Goal: Navigation & Orientation: Find specific page/section

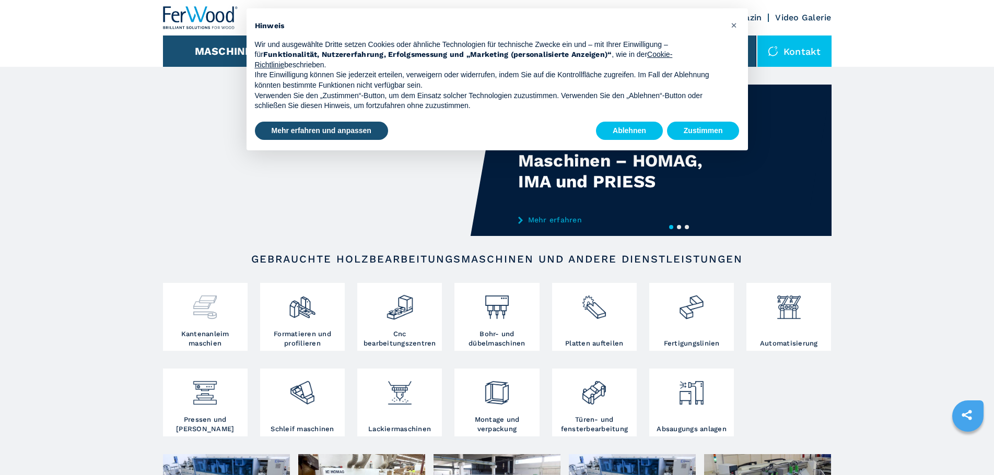
click at [199, 309] on img at bounding box center [205, 304] width 28 height 36
click at [712, 138] on button "Zustimmen" at bounding box center [703, 131] width 73 height 19
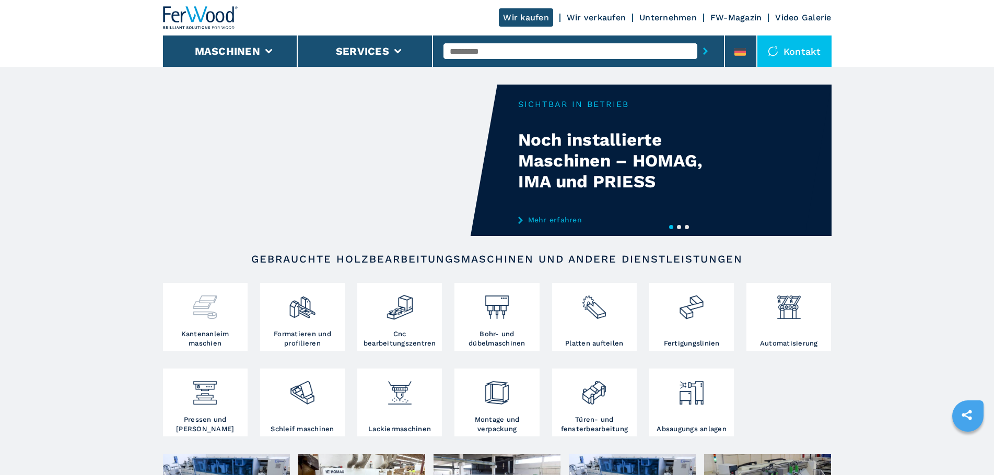
click at [211, 321] on img at bounding box center [205, 304] width 28 height 36
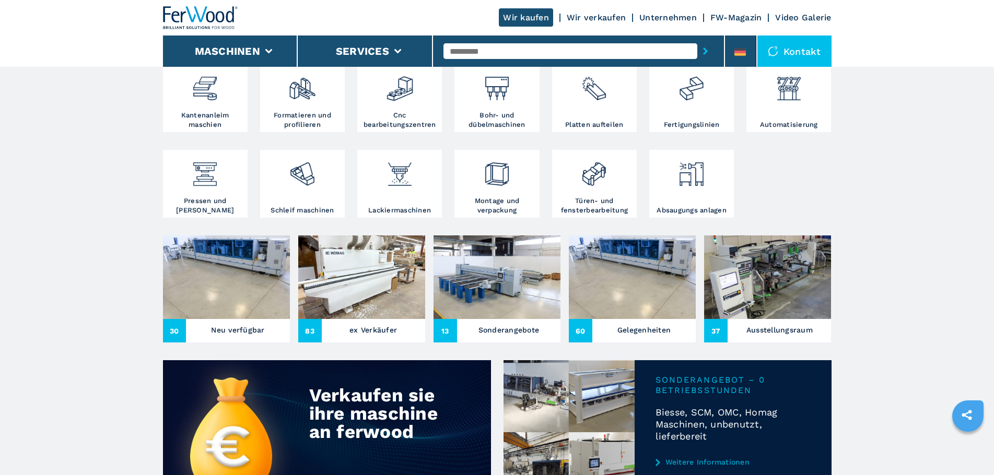
scroll to position [261, 0]
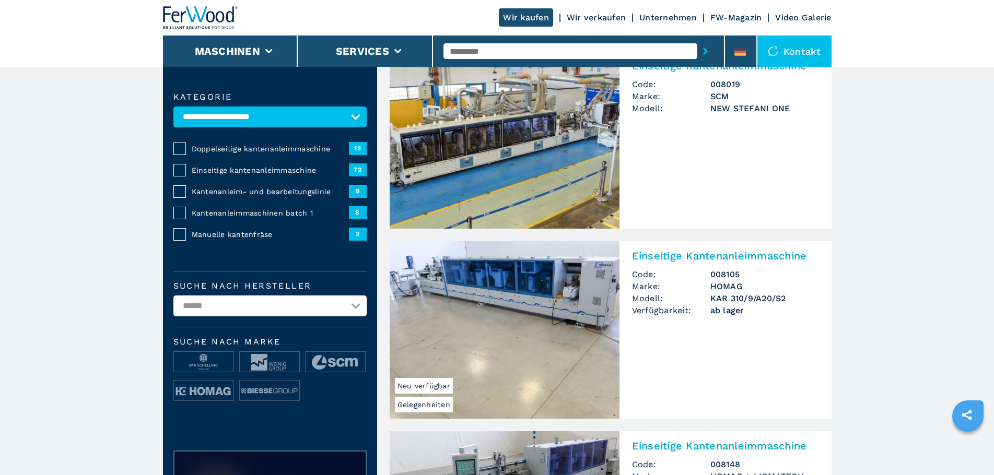
scroll to position [105, 0]
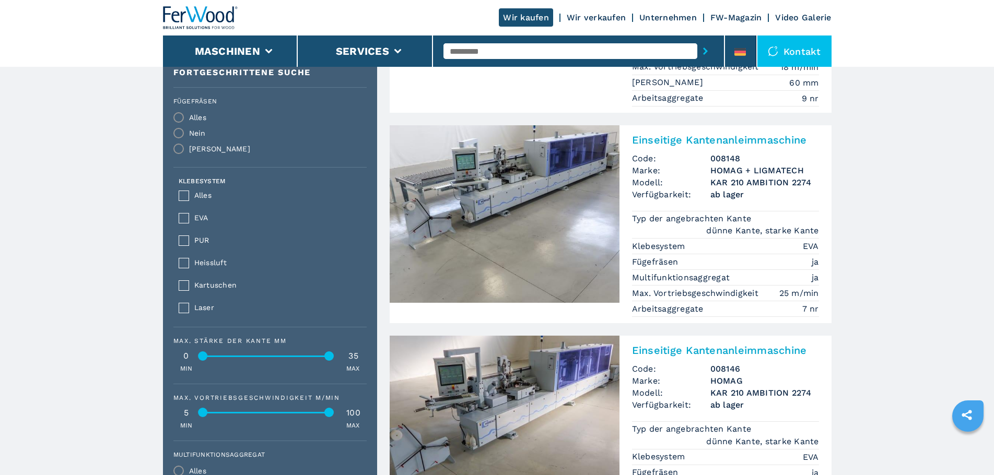
scroll to position [482, 0]
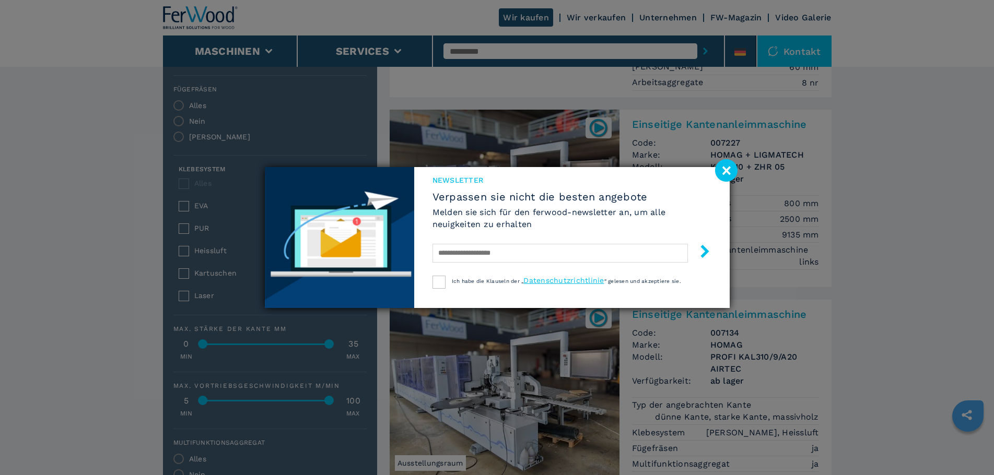
click at [729, 169] on image at bounding box center [726, 170] width 22 height 22
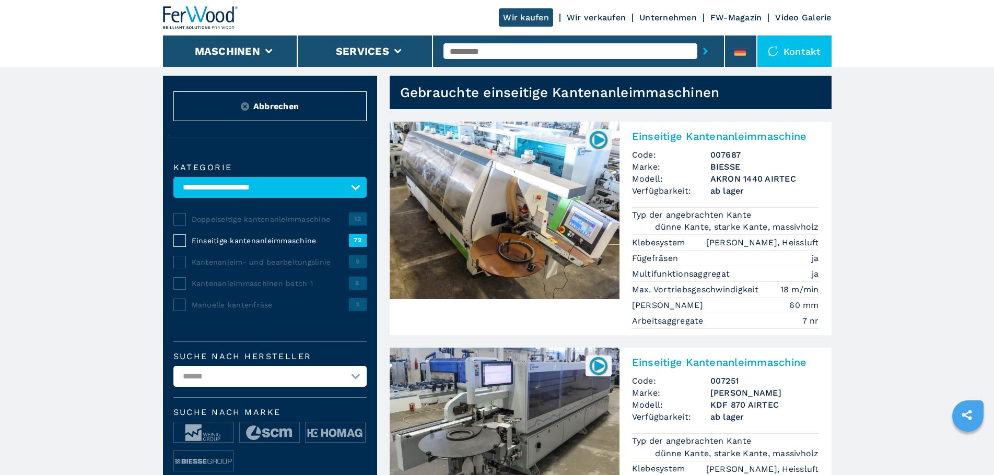
scroll to position [0, 0]
